Goal: Complete application form

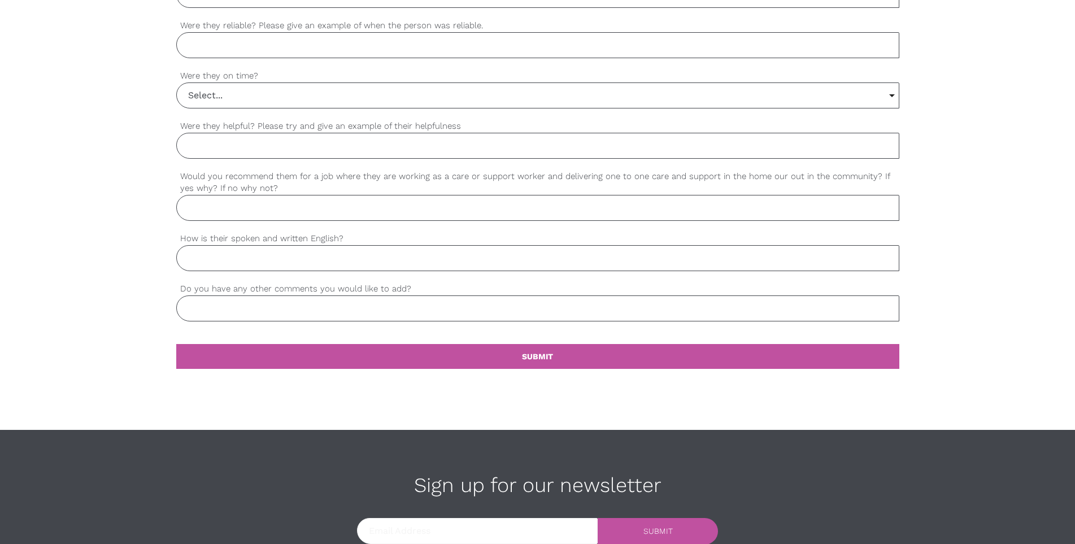
scroll to position [1090, 0]
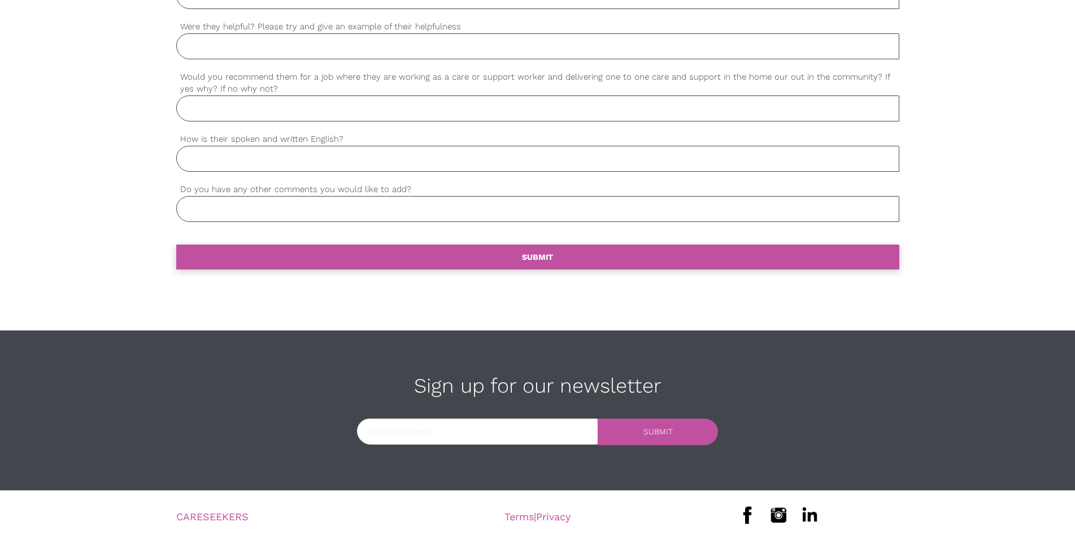
click at [537, 255] on b "SUBMIT" at bounding box center [537, 256] width 31 height 9
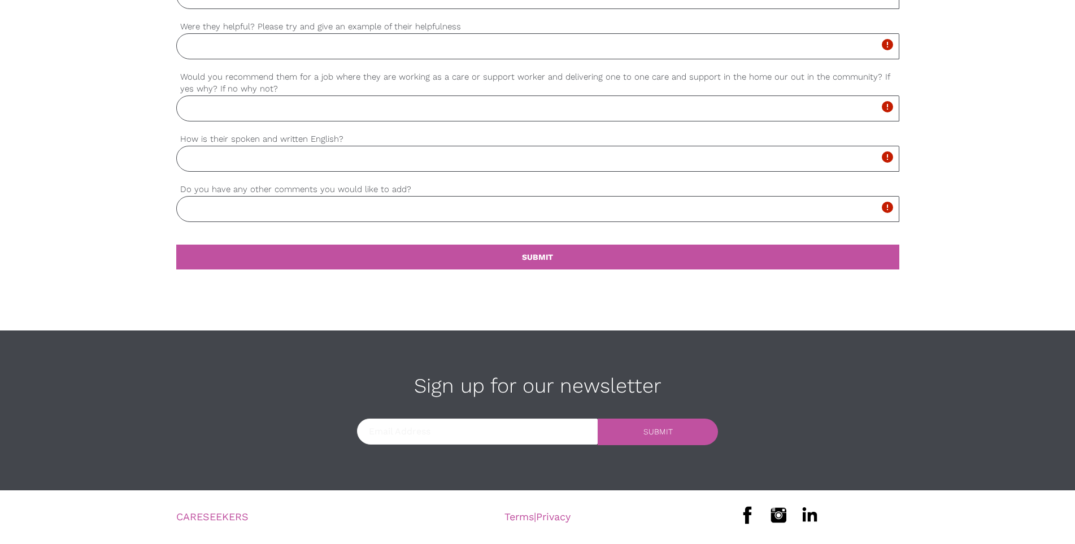
drag, startPoint x: 102, startPoint y: 81, endPoint x: 295, endPoint y: 10, distance: 205.4
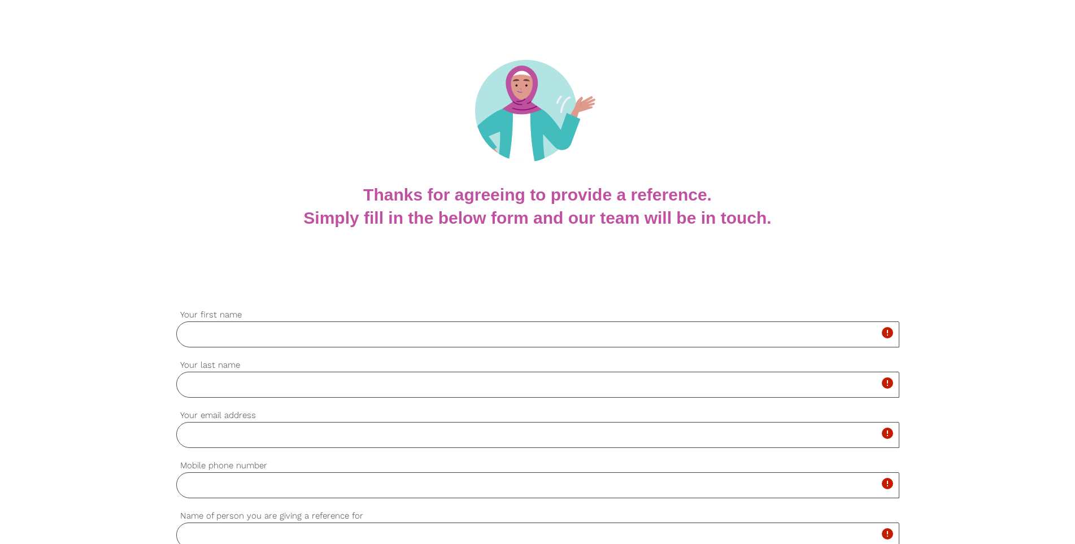
scroll to position [73, 0]
drag, startPoint x: 250, startPoint y: 247, endPoint x: 699, endPoint y: 123, distance: 465.4
click at [268, 242] on div "Thanks for agreeing to provide a reference. Simply fill in the below form and o…" at bounding box center [537, 230] width 1075 height 93
drag, startPoint x: 924, startPoint y: 310, endPoint x: 817, endPoint y: 433, distance: 162.9
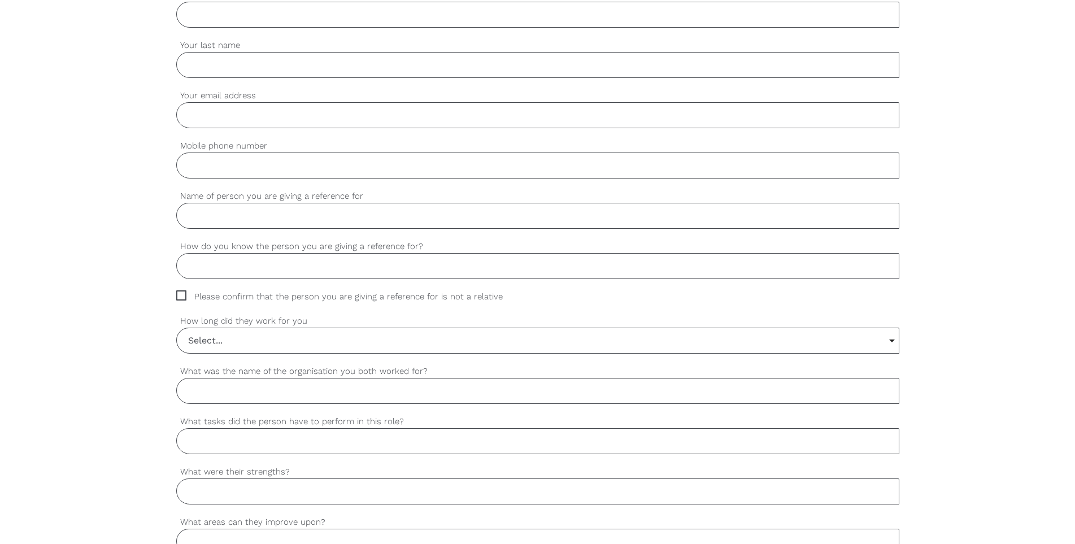
scroll to position [395, 0]
click at [893, 337] on input "Select..." at bounding box center [538, 338] width 722 height 25
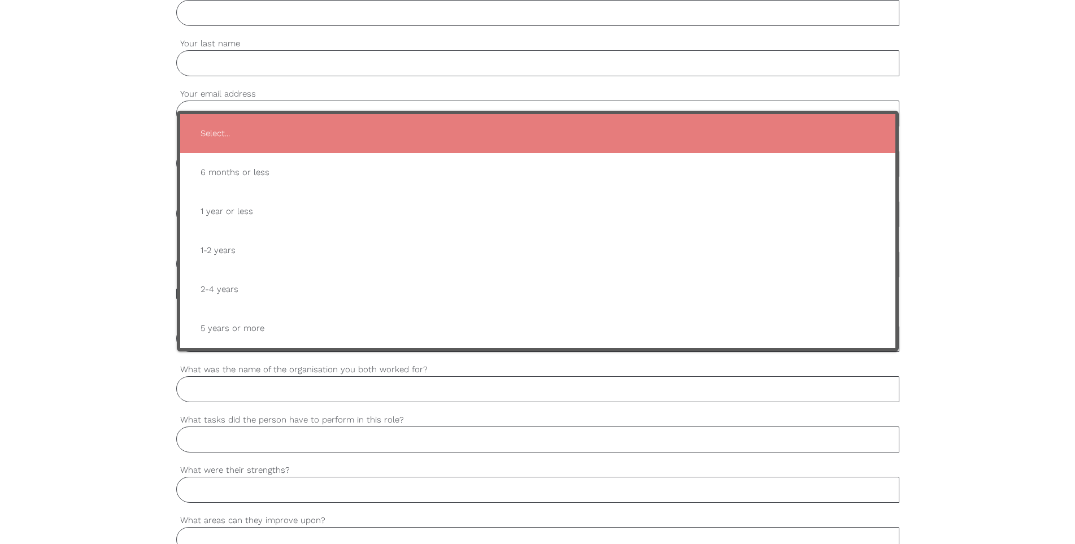
click at [976, 153] on div "settings Your first name settings Your last name settings Your email address se…" at bounding box center [537, 494] width 1075 height 1061
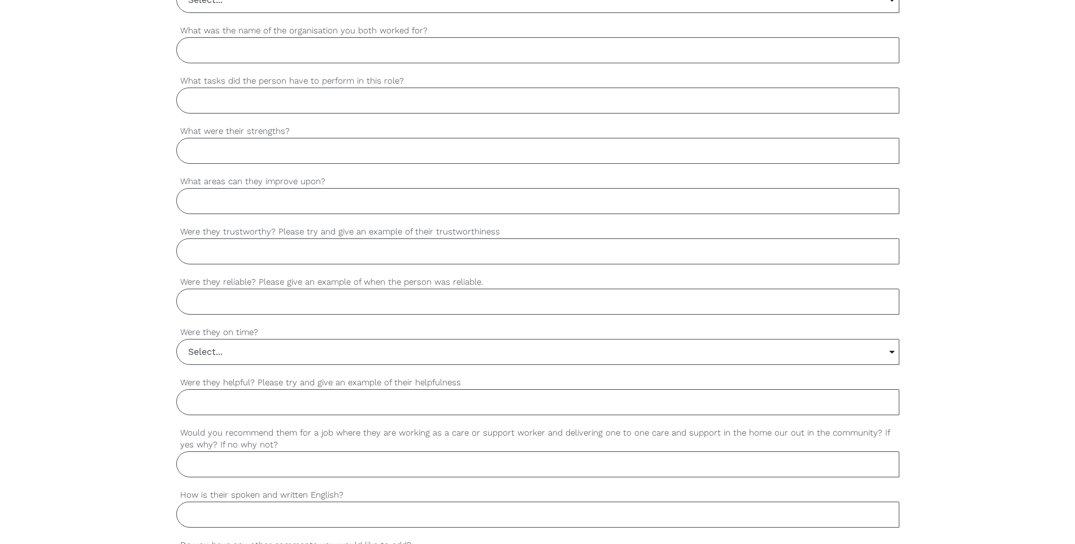
scroll to position [904, 0]
